Goal: Task Accomplishment & Management: Manage account settings

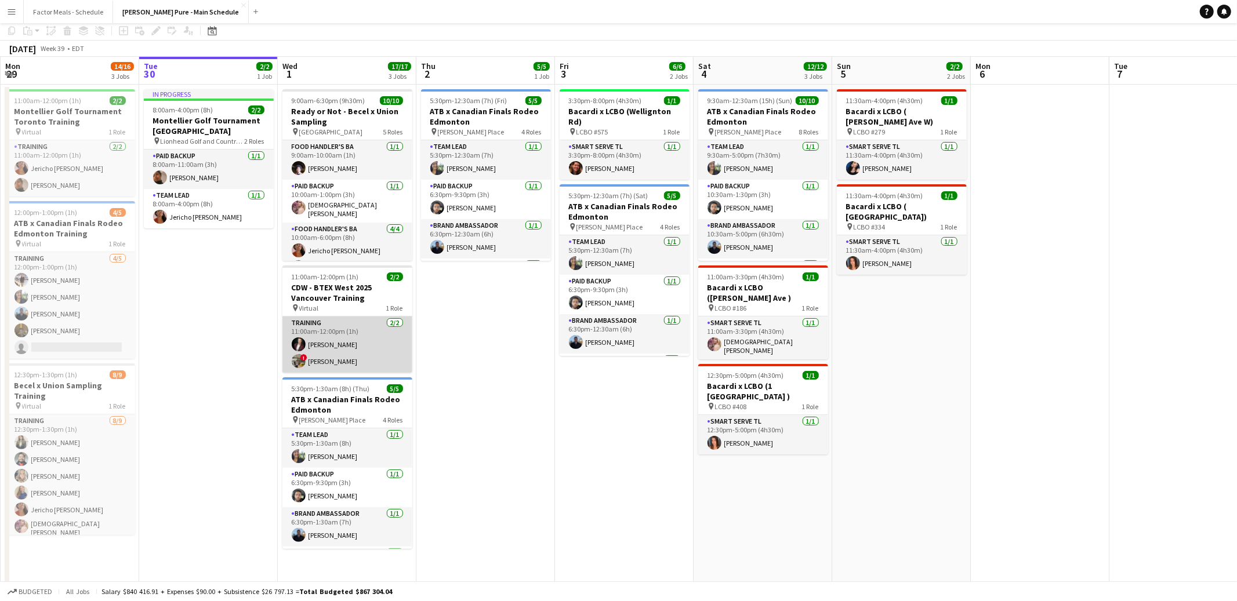
scroll to position [104, 0]
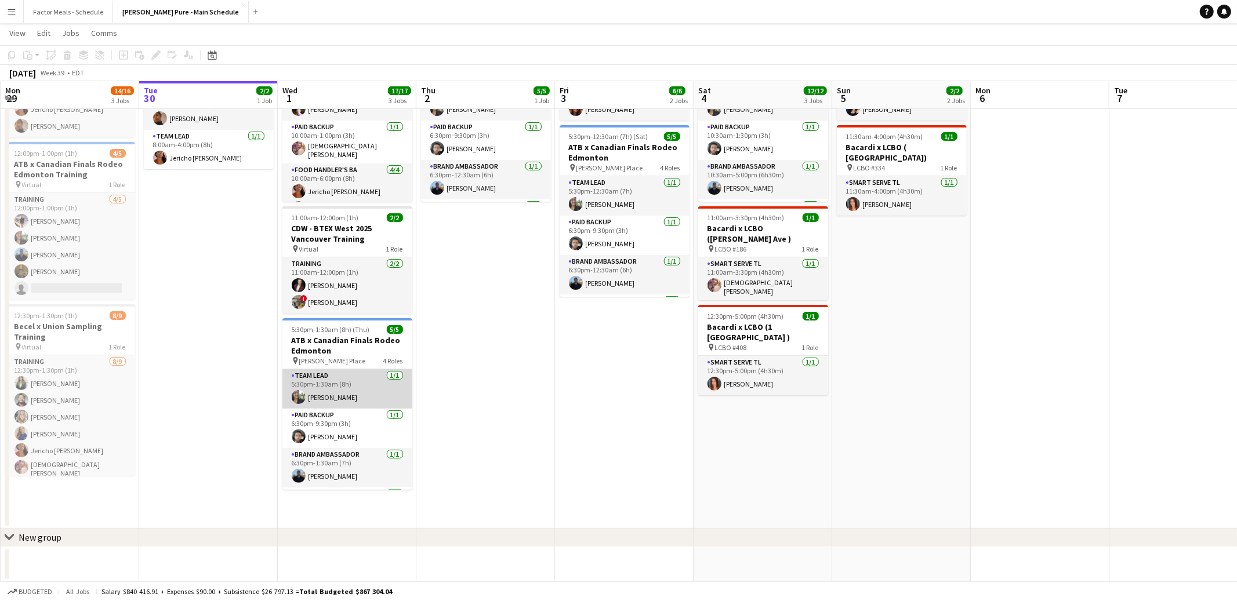
click at [329, 401] on app-card-role "Team Lead [DATE] 5:30pm-1:30am (8h) [PERSON_NAME]" at bounding box center [347, 388] width 130 height 39
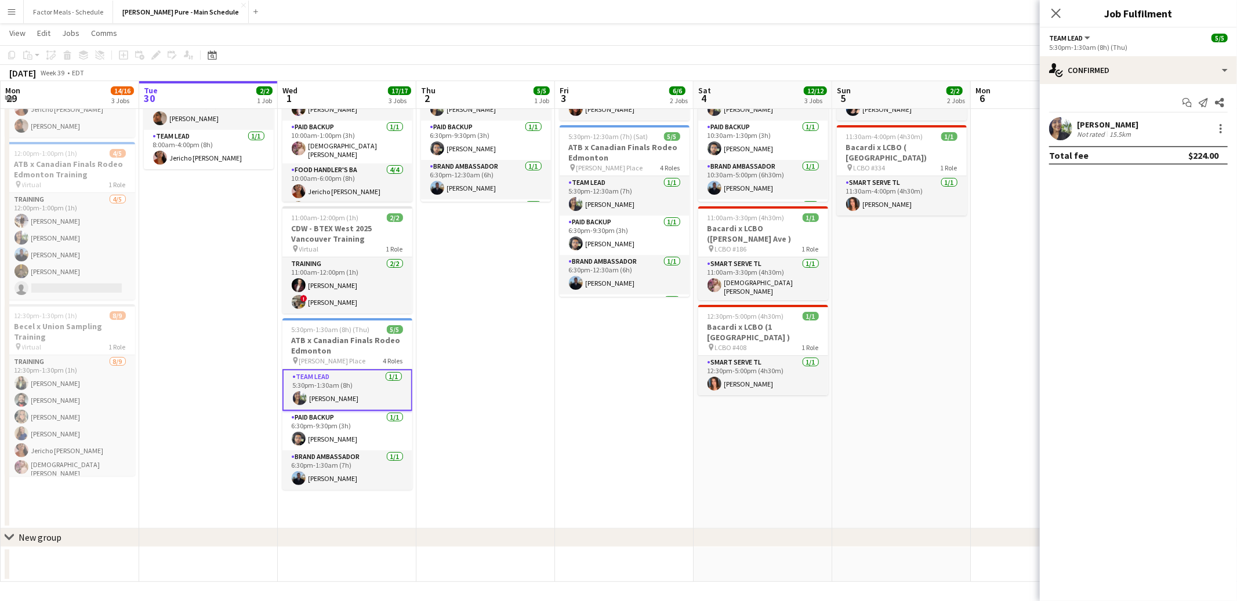
click at [1084, 132] on div "Not rated" at bounding box center [1092, 134] width 30 height 9
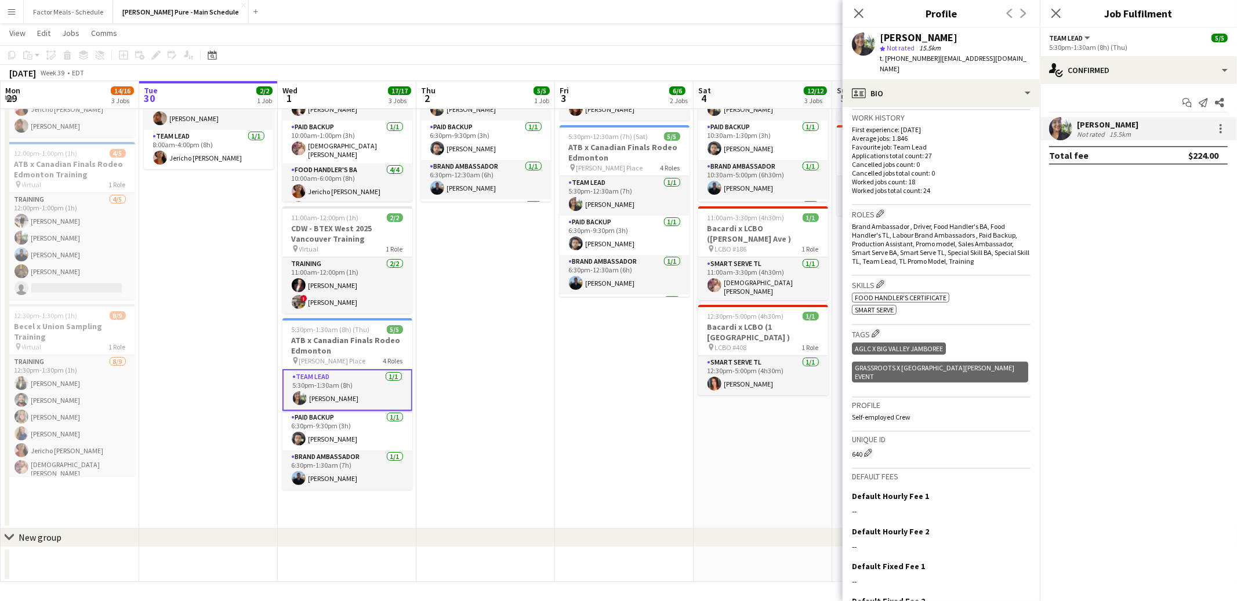
scroll to position [332, 0]
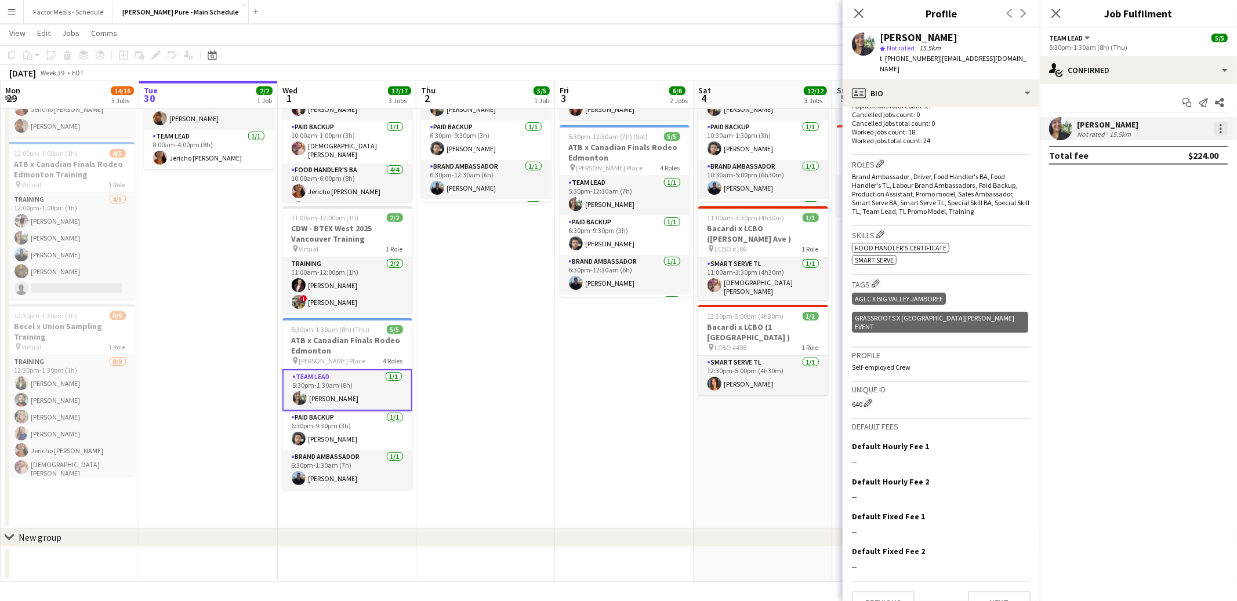
click at [1225, 127] on div at bounding box center [1220, 129] width 14 height 14
click at [1164, 147] on span "Edit fee" at bounding box center [1162, 150] width 31 height 10
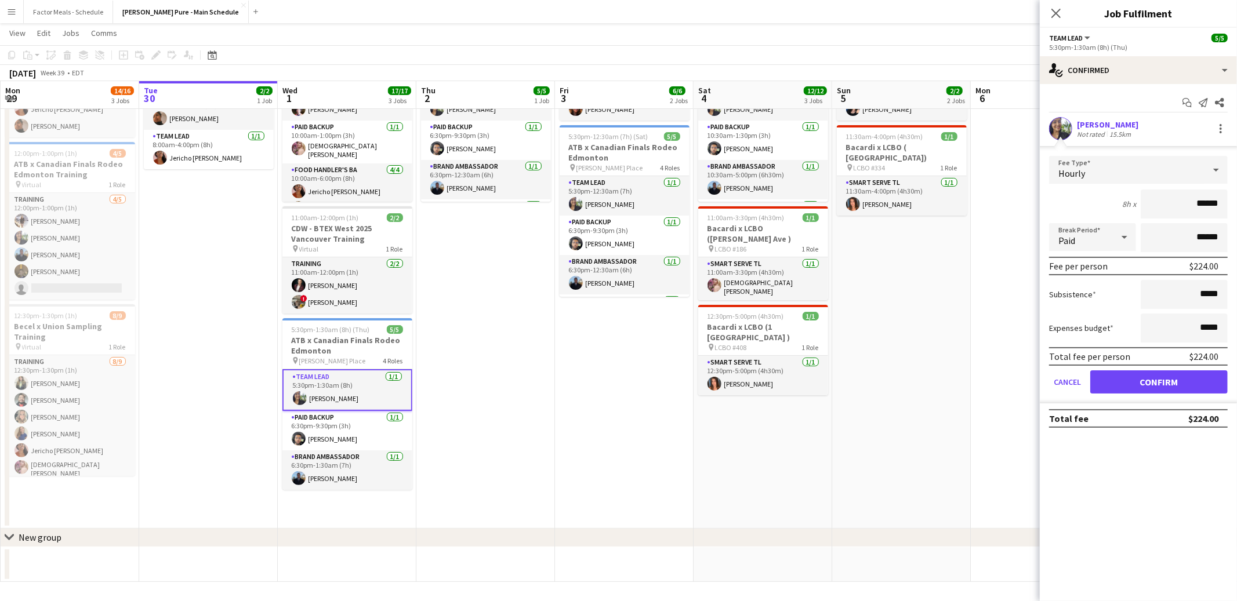
click at [1063, 15] on div "Close pop-in" at bounding box center [1055, 13] width 32 height 27
click at [1051, 9] on icon at bounding box center [1055, 13] width 11 height 11
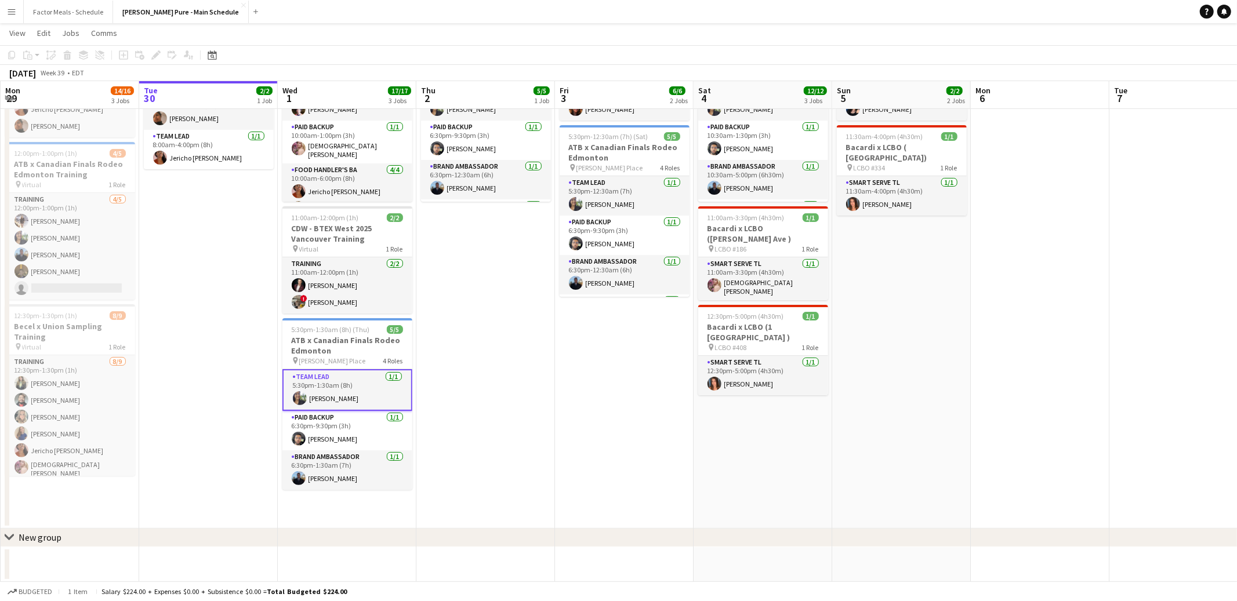
click at [318, 391] on app-card-role "Team Lead [DATE] 5:30pm-1:30am (8h) [PERSON_NAME]" at bounding box center [347, 390] width 130 height 42
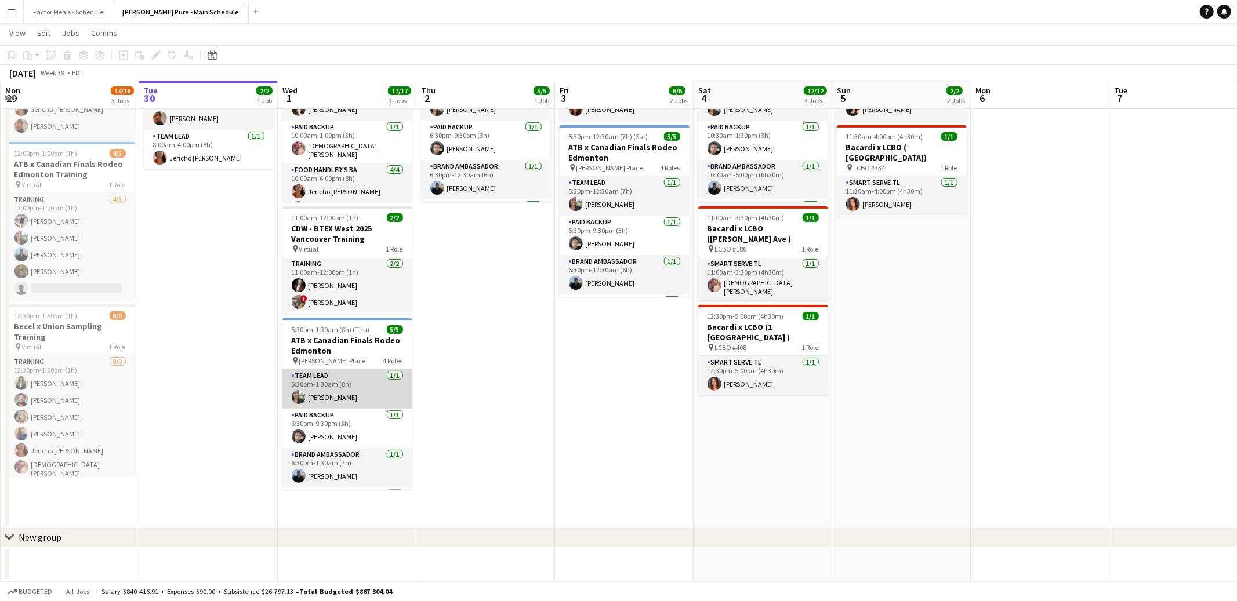
click at [310, 397] on app-card-role "Team Lead [DATE] 5:30pm-1:30am (8h) [PERSON_NAME]" at bounding box center [347, 388] width 130 height 39
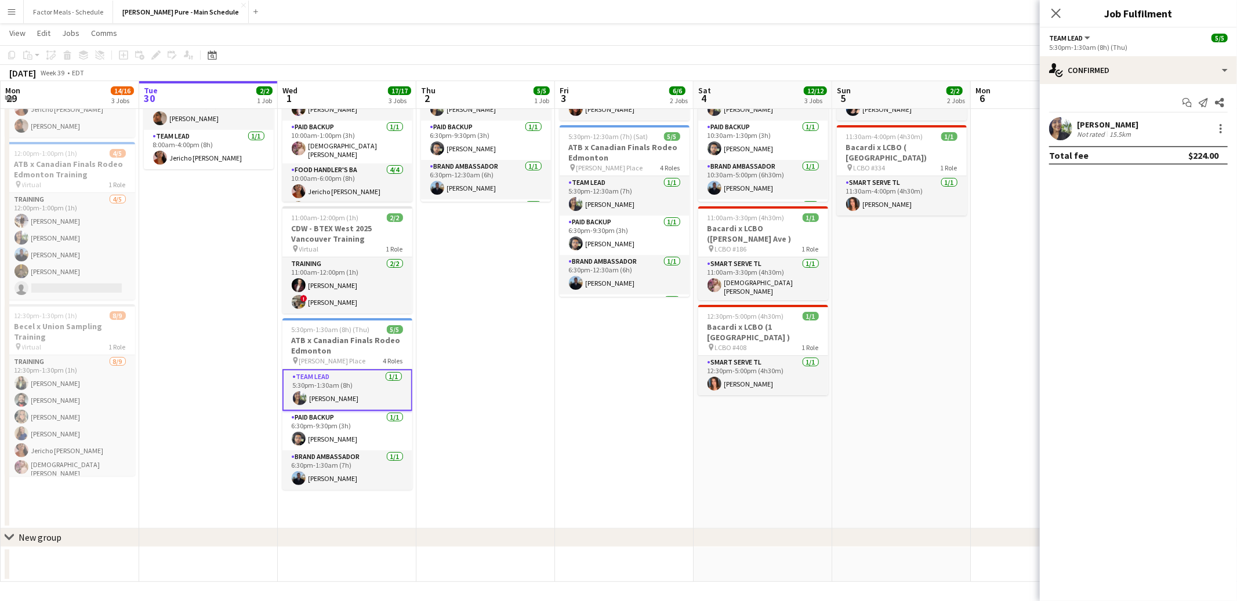
click at [1068, 130] on app-user-avatar at bounding box center [1060, 128] width 23 height 23
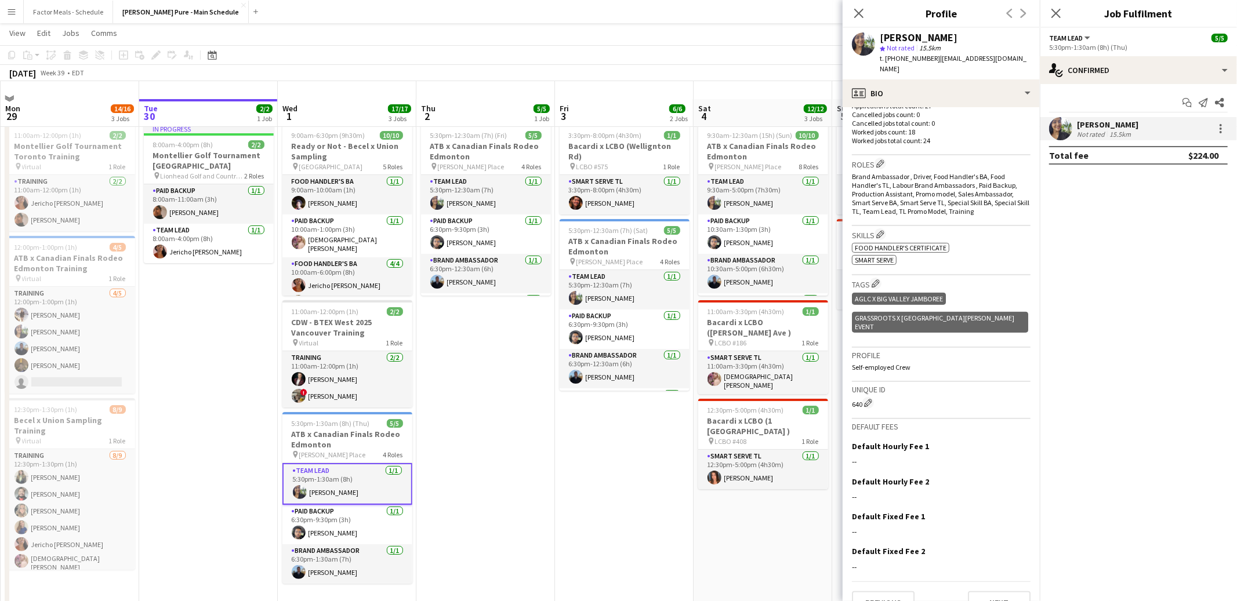
scroll to position [1, 0]
